Goal: Task Accomplishment & Management: Manage account settings

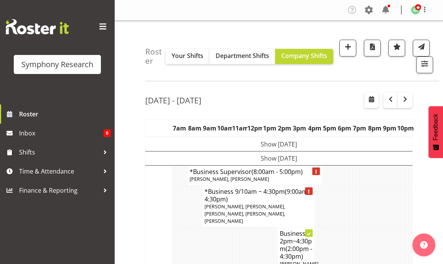
scroll to position [802, 0]
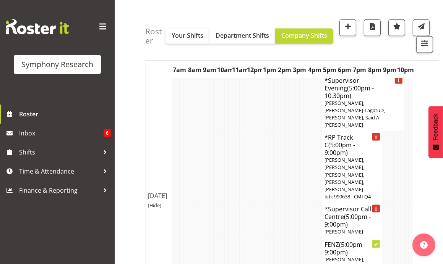
click at [253, 203] on td at bounding box center [253, 220] width 4 height 35
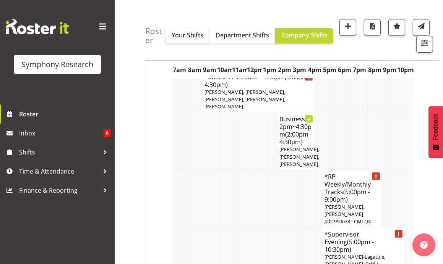
scroll to position [0, 0]
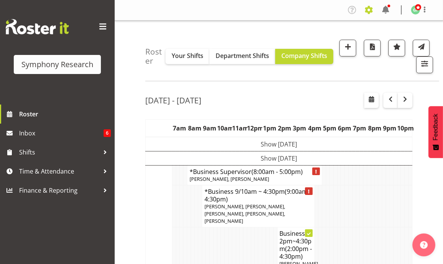
click at [365, 10] on span at bounding box center [369, 10] width 12 height 12
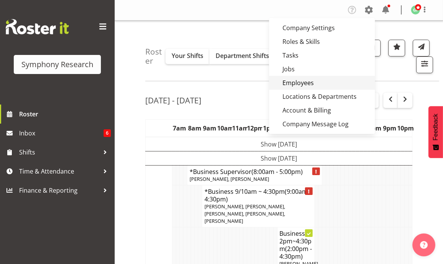
click at [314, 84] on link "Employees" at bounding box center [322, 83] width 106 height 14
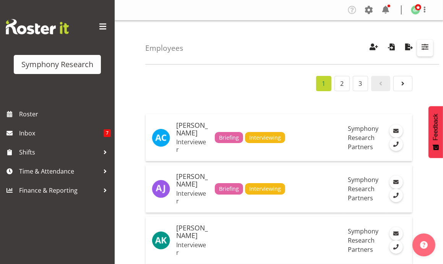
click at [423, 49] on span "button" at bounding box center [425, 47] width 10 height 10
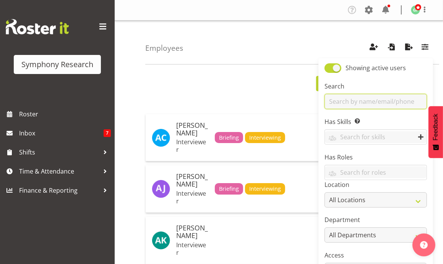
click at [388, 105] on input "text" at bounding box center [375, 101] width 102 height 15
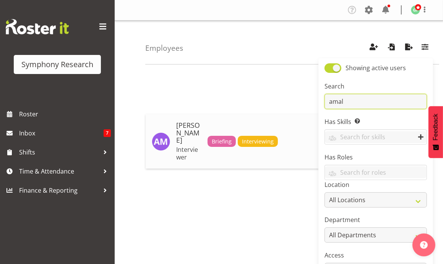
type input "amal"
click at [181, 136] on h5 "[PERSON_NAME]" at bounding box center [188, 133] width 25 height 23
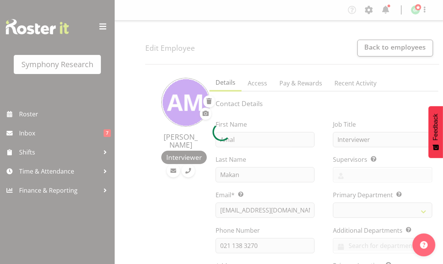
select select
select select "39"
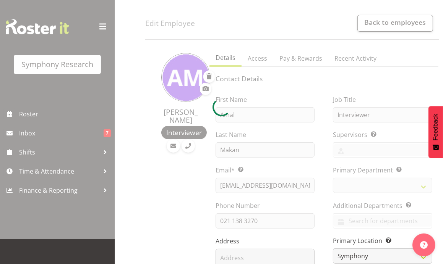
scroll to position [38, 0]
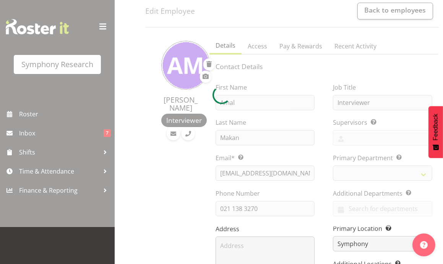
select select
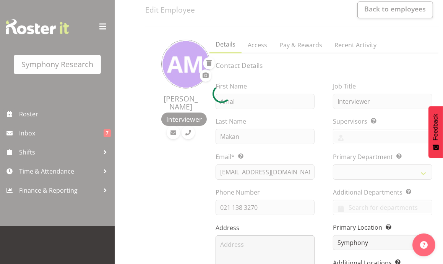
click at [264, 205] on div at bounding box center [221, 94] width 443 height 264
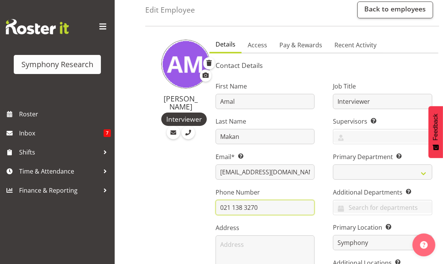
drag, startPoint x: 269, startPoint y: 206, endPoint x: 194, endPoint y: 202, distance: 75.0
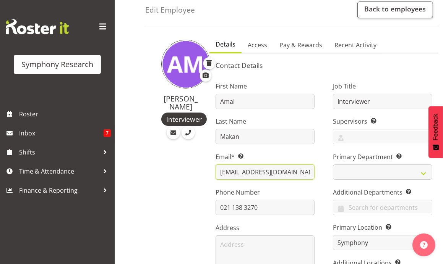
drag, startPoint x: 300, startPoint y: 172, endPoint x: 177, endPoint y: 169, distance: 122.3
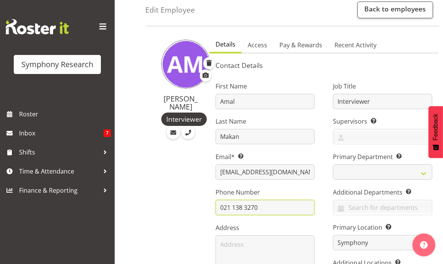
click at [263, 207] on input "021 138 3270" at bounding box center [264, 207] width 99 height 15
drag, startPoint x: 263, startPoint y: 207, endPoint x: 197, endPoint y: 207, distance: 65.7
